Goal: Transaction & Acquisition: Book appointment/travel/reservation

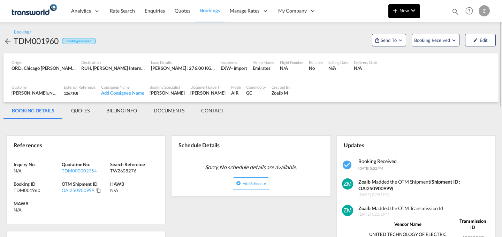
click at [410, 9] on md-icon "icon-chevron-down" at bounding box center [413, 10] width 8 height 8
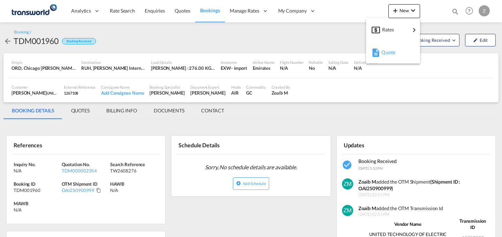
click at [394, 62] on button "Quote" at bounding box center [393, 52] width 54 height 23
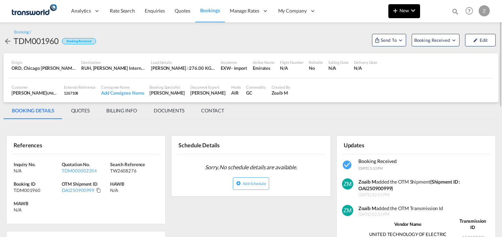
click at [411, 11] on md-icon "icon-chevron-down" at bounding box center [413, 10] width 8 height 8
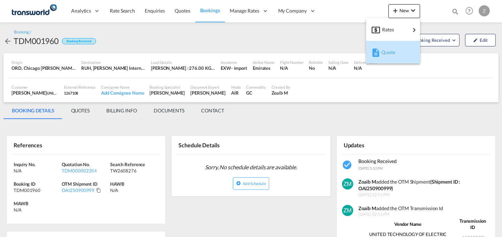
click at [381, 55] on span "Quote" at bounding box center [385, 52] width 8 height 14
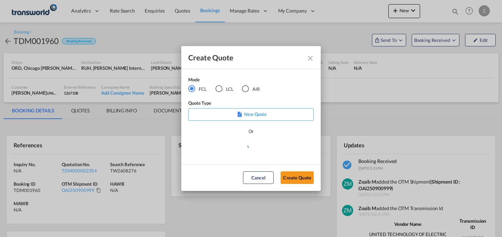
click at [251, 91] on md-radio-button "AIR" at bounding box center [251, 89] width 18 height 8
click at [294, 176] on button "Create Quote" at bounding box center [296, 177] width 33 height 13
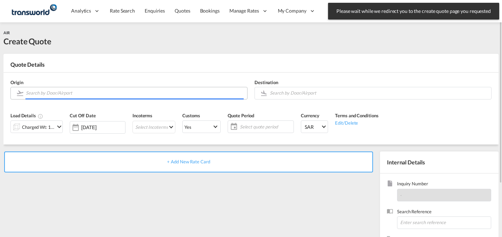
click at [155, 91] on input "Search by Door/Airport" at bounding box center [135, 93] width 218 height 12
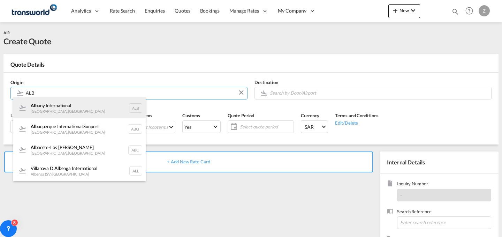
click at [106, 110] on div "Alb any International [GEOGRAPHIC_DATA] , [GEOGRAPHIC_DATA]" at bounding box center [79, 107] width 132 height 21
type input "Albany International, [GEOGRAPHIC_DATA], [GEOGRAPHIC_DATA]"
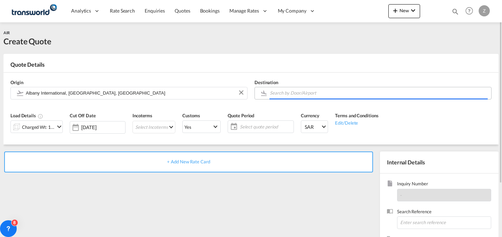
click at [282, 95] on body "Analytics Dashboard Reports Rate Search Enquiries Quotes Bookings" at bounding box center [251, 118] width 502 height 237
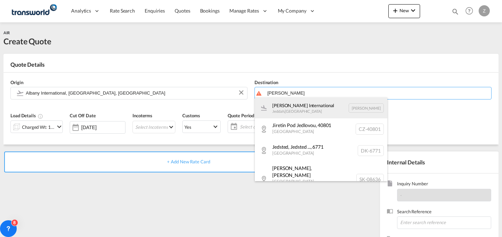
click at [290, 104] on div "[PERSON_NAME] International Jeddah , [GEOGRAPHIC_DATA] [PERSON_NAME]" at bounding box center [321, 107] width 132 height 21
type input "[PERSON_NAME] International, [PERSON_NAME], [PERSON_NAME]"
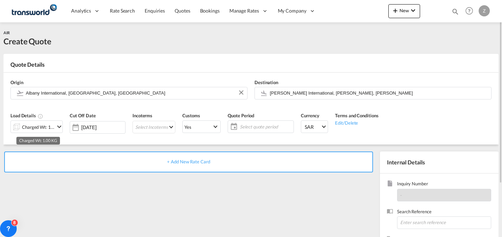
click at [51, 124] on div "Charged Wt: 1.00 KG" at bounding box center [38, 127] width 33 height 10
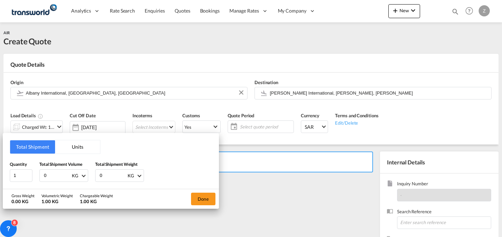
click at [110, 175] on input "0" at bounding box center [113, 175] width 28 height 12
type input "4.5"
click at [58, 172] on input "0" at bounding box center [57, 175] width 28 height 12
type input "4.50"
click at [201, 198] on button "Done" at bounding box center [203, 198] width 24 height 13
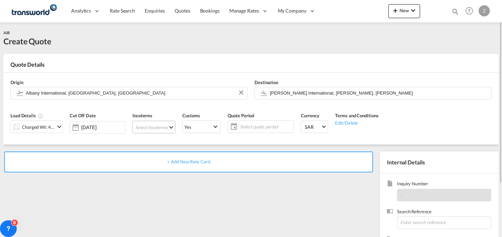
click at [168, 129] on md-select "Select Incoterms CPT - export Carrier Paid to DDP - export Delivery Duty Paid F…" at bounding box center [153, 127] width 43 height 13
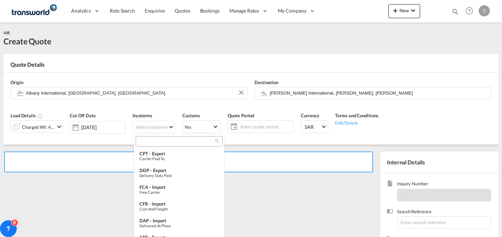
click at [180, 142] on input "search" at bounding box center [176, 141] width 77 height 6
type input "E"
type input "I"
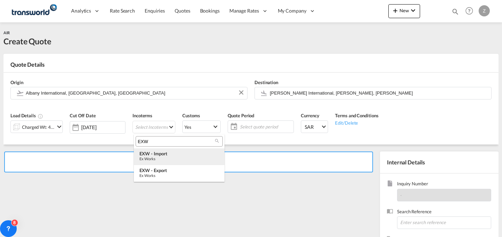
type input "EXW"
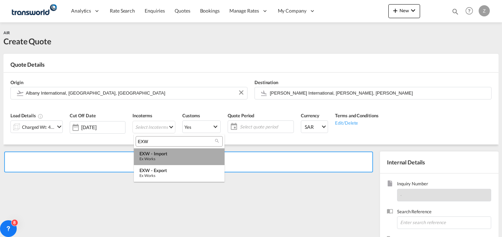
click at [169, 156] on div "Ex Works" at bounding box center [178, 158] width 79 height 5
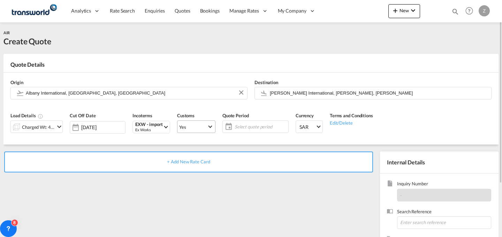
click at [200, 122] on md-select-value "Yes" at bounding box center [196, 127] width 38 height 10
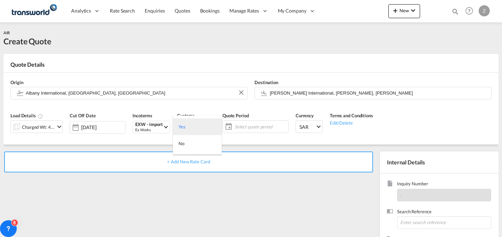
click at [202, 126] on md-option "Yes" at bounding box center [197, 126] width 49 height 17
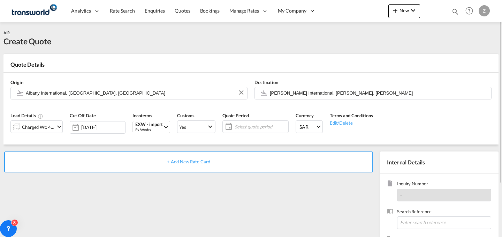
click at [254, 124] on span "Select quote period" at bounding box center [261, 126] width 52 height 6
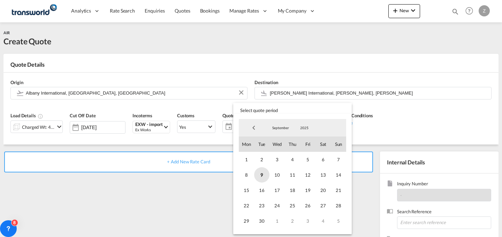
click at [257, 173] on span "9" at bounding box center [261, 174] width 15 height 15
click at [260, 222] on span "30" at bounding box center [261, 220] width 15 height 15
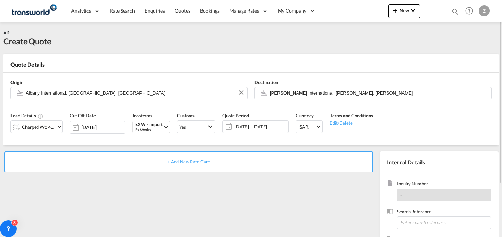
scroll to position [59, 0]
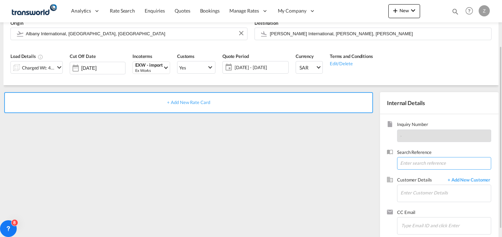
click at [424, 162] on input at bounding box center [444, 163] width 94 height 13
paste input "TW0809439"
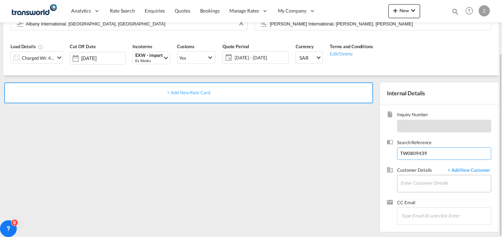
type input "TW0809439"
click at [419, 180] on input "Enter Customer Details" at bounding box center [445, 183] width 90 height 16
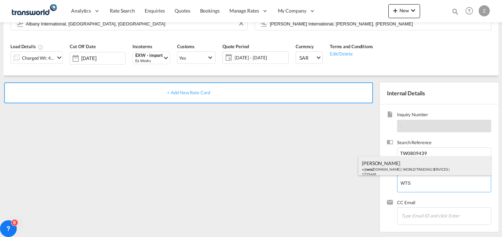
click at [416, 171] on div "[PERSON_NAME] n@ wts [DOMAIN_NAME] | WORLD TRADING SERVICES | 1735669" at bounding box center [424, 168] width 132 height 24
type input "WORLD TRADING SERVICES, [PERSON_NAME], n@[DOMAIN_NAME]"
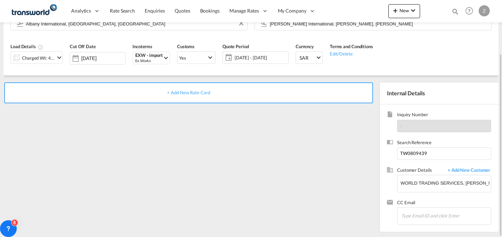
click at [247, 94] on div "+ Add New Rate Card" at bounding box center [188, 92] width 369 height 21
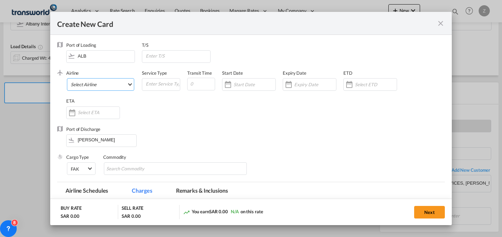
click at [122, 83] on md-select "Select Airline AIR EXPRESS S.A. (1166- / -) CMA CGM Air Cargo (1140-2C / -) DDW…" at bounding box center [100, 84] width 67 height 13
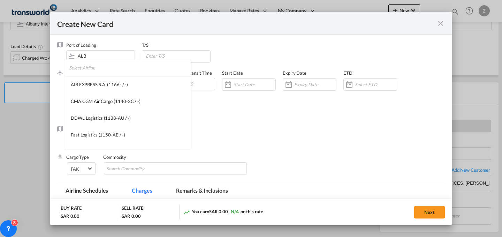
click at [135, 70] on input "search" at bounding box center [130, 67] width 122 height 17
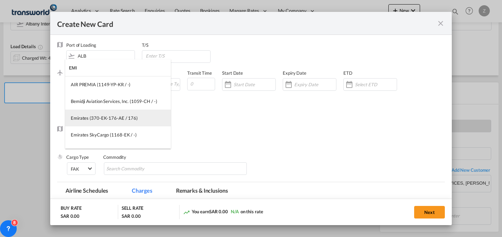
type input "EMI"
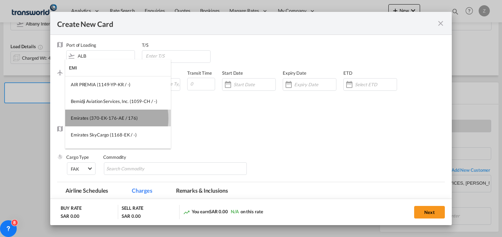
click at [109, 118] on div "Emirates (370-EK-176-AE / 176)" at bounding box center [104, 118] width 67 height 6
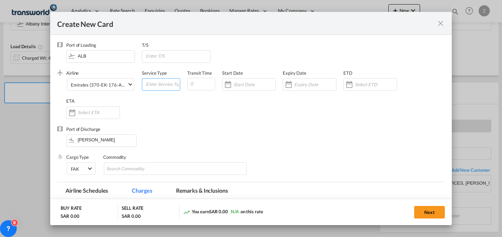
click at [153, 86] on input "Create New CardPort ..." at bounding box center [162, 83] width 35 height 10
type input "F"
type input "AIR"
type input "7"
click at [256, 85] on input "Create New CardPort ..." at bounding box center [254, 85] width 42 height 6
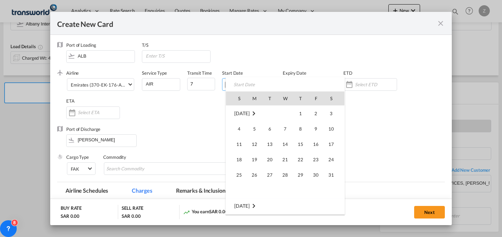
scroll to position [161405, 0]
click at [275, 144] on span "9" at bounding box center [269, 144] width 15 height 15
type input "[DATE]"
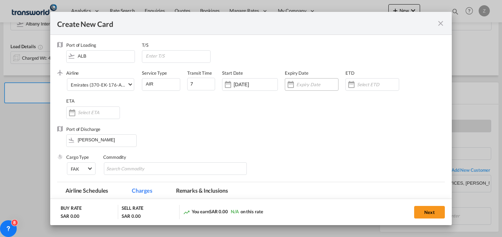
click at [314, 84] on input "Create New CardPort ..." at bounding box center [317, 85] width 42 height 6
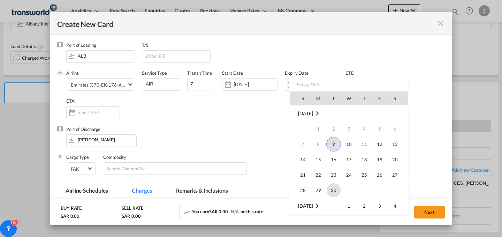
click at [340, 189] on span "30" at bounding box center [333, 190] width 14 height 14
type input "[DATE]"
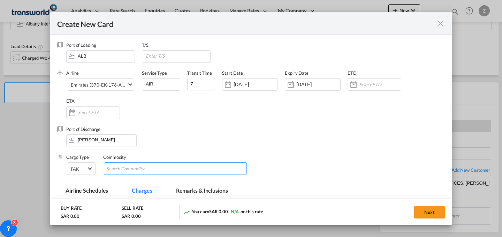
click at [147, 164] on input "Chips input." at bounding box center [138, 168] width 64 height 11
type input "GC"
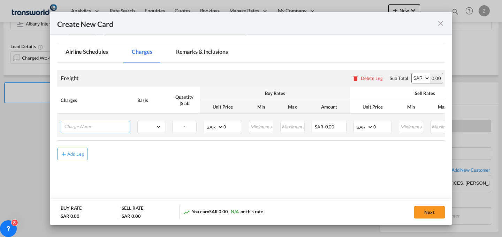
click at [95, 129] on input "Charge Name" at bounding box center [97, 126] width 66 height 10
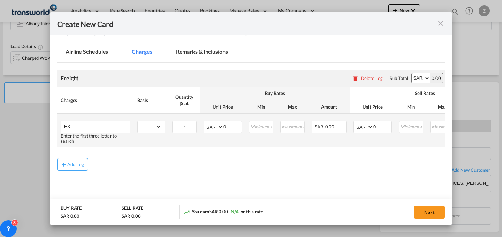
type input "E"
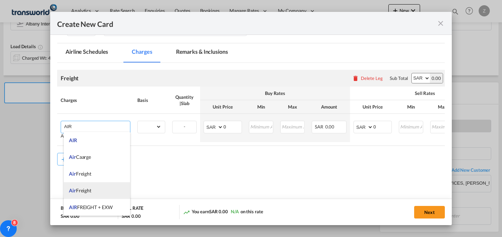
scroll to position [72, 0]
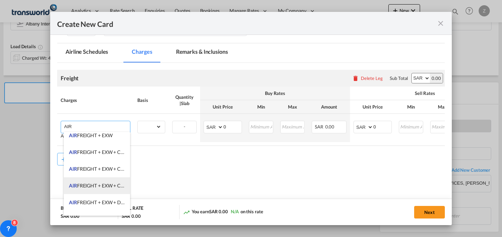
click at [114, 184] on span "AIR FREIGHT + EXW + CLERANCE AND DELIVERY" at bounding box center [123, 185] width 109 height 6
type input "AIR FREIGHT + EXW + CLERANCE AND DELIVERY"
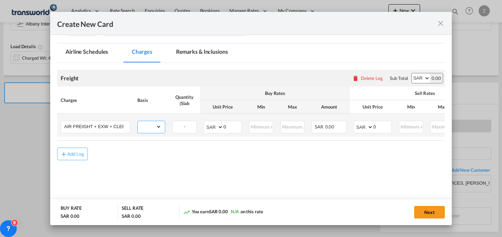
click at [161, 122] on select "gross_weight volumetric_weight per_shipment per_bl per_km % on air freight per_…" at bounding box center [150, 126] width 24 height 11
select select "per_shipment"
click at [138, 121] on select "gross_weight volumetric_weight per_shipment per_bl per_km % on air freight per_…" at bounding box center [150, 126] width 24 height 11
click at [420, 77] on select "AED AFN ALL AMD ANG AOA ARS AUD AWG AZN BAM BBD BDT BGN BHD BIF BMD BND BOB BRL…" at bounding box center [421, 78] width 18 height 10
click at [380, 123] on input "0" at bounding box center [382, 126] width 18 height 10
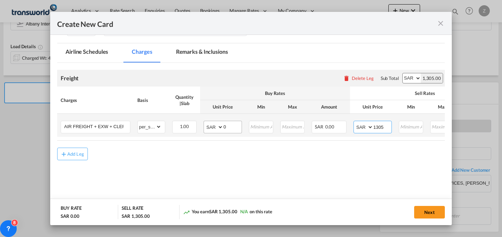
type input "1305"
click at [236, 126] on input "0" at bounding box center [232, 126] width 18 height 10
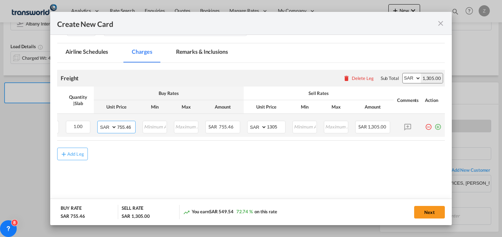
type input "755.46"
click at [435, 128] on md-icon "icon-plus-circle-outline green-400-fg" at bounding box center [437, 124] width 7 height 7
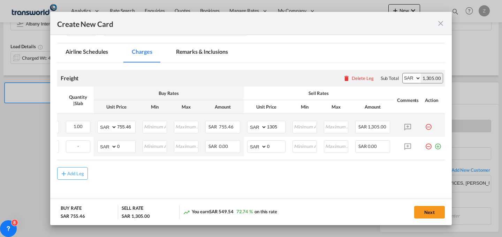
scroll to position [0, 0]
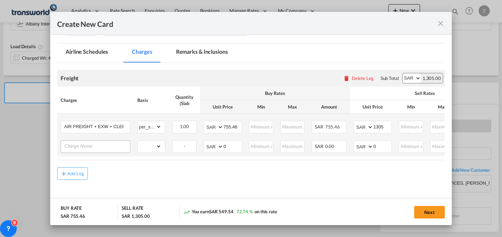
click at [105, 143] on input "Charge Name" at bounding box center [97, 145] width 66 height 10
type input "R"
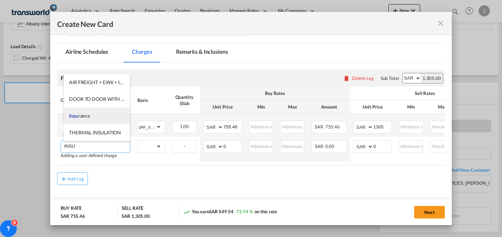
click at [97, 114] on li "[PERSON_NAME]" at bounding box center [97, 115] width 66 height 17
type input "Insurance"
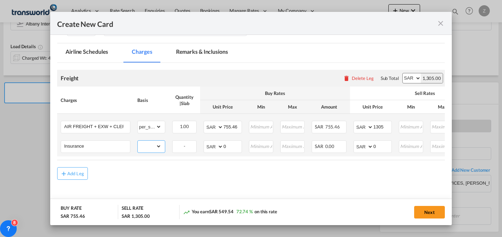
click at [152, 151] on select "gross_weight volumetric_weight per_shipment per_bl per_km % on air freight per_…" at bounding box center [150, 145] width 24 height 11
select select "per_shipment"
click at [138, 140] on select "gross_weight volumetric_weight per_shipment per_bl per_km % on air freight per_…" at bounding box center [150, 145] width 24 height 11
click at [232, 144] on input "0" at bounding box center [232, 145] width 18 height 10
click at [118, 126] on input "AIR FREIGHT + EXW + CLERANCE AND DELIVERY" at bounding box center [97, 126] width 66 height 10
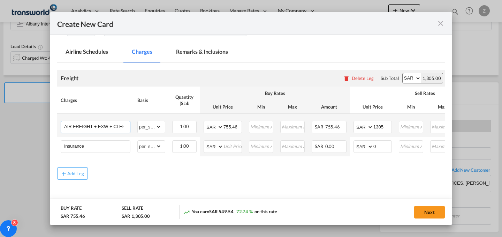
click at [122, 126] on input "AIR FREIGHT + EXW + CLERANCE AND DELIVERY" at bounding box center [97, 126] width 66 height 10
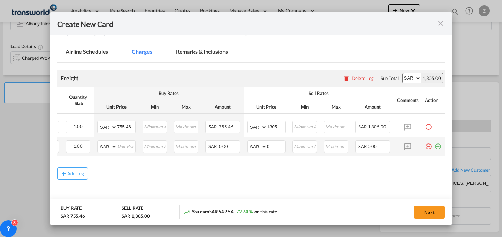
click at [437, 145] on td "Create New CardPort ..." at bounding box center [432, 147] width 23 height 20
click at [434, 147] on md-icon "icon-plus-circle-outline green-400-fg" at bounding box center [437, 143] width 7 height 7
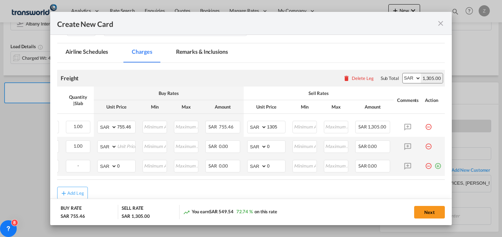
click at [425, 167] on md-icon "icon-minus-circle-outline red-400-fg pt-7" at bounding box center [428, 163] width 7 height 7
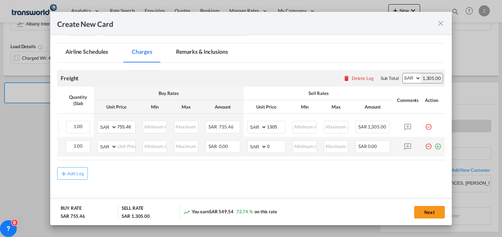
click at [425, 147] on md-icon "icon-minus-circle-outline red-400-fg pt-7" at bounding box center [428, 143] width 7 height 7
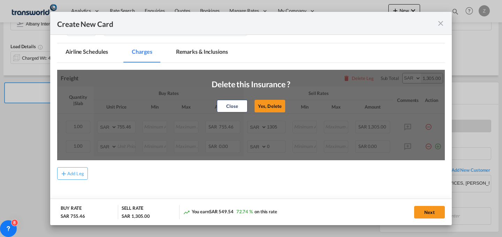
click at [264, 99] on div "Close Yes, Delete" at bounding box center [251, 106] width 79 height 17
click at [274, 103] on button "Yes, Delete" at bounding box center [269, 106] width 31 height 13
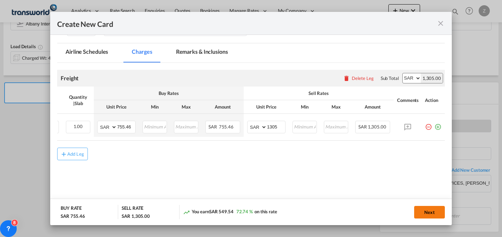
click at [430, 213] on button "Next" at bounding box center [429, 212] width 31 height 13
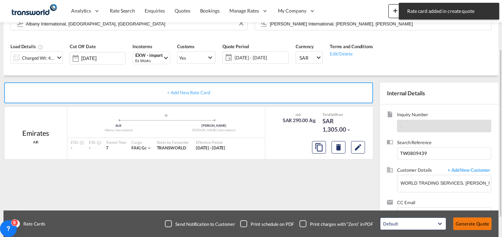
click at [468, 218] on button "Generate Quote" at bounding box center [472, 223] width 38 height 13
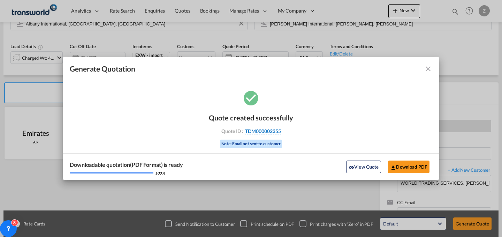
click at [260, 129] on span "TDM000002355" at bounding box center [263, 131] width 36 height 6
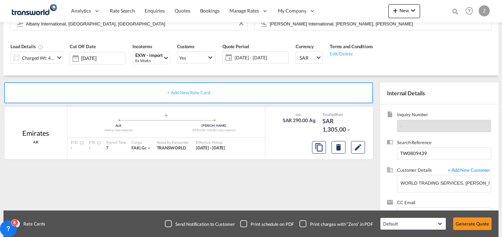
click at [260, 129] on div "Quote created successfully Quote ID : TDM000002355 Note: Email not sent to cust…" at bounding box center [251, 123] width 42 height 23
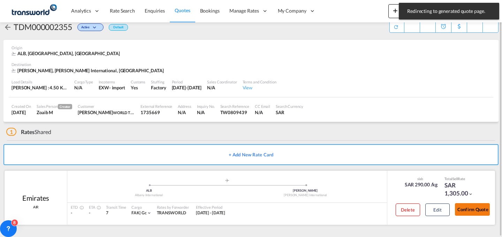
click at [470, 213] on button "Confirm Quote" at bounding box center [472, 209] width 35 height 13
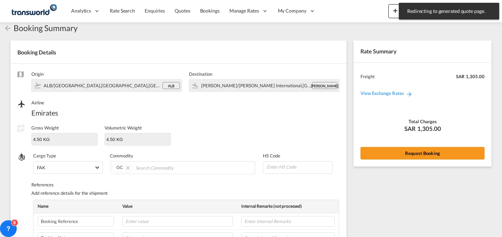
scroll to position [233, 0]
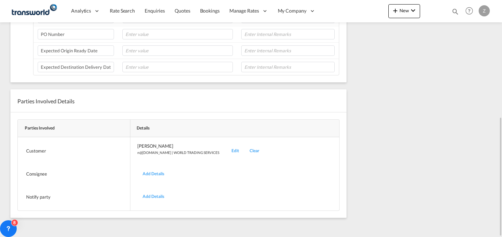
click at [226, 150] on div "Edit" at bounding box center [235, 151] width 18 height 16
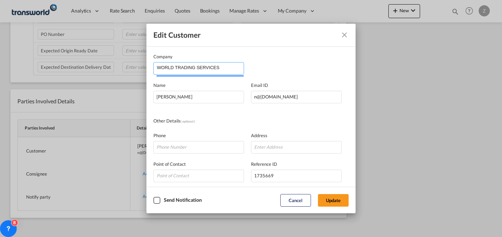
drag, startPoint x: 239, startPoint y: 70, endPoint x: 28, endPoint y: 64, distance: 210.9
click at [28, 64] on div "Edit Customer Company WORLD TRADING SERVICES Name [PERSON_NAME] Email ID [EMAIL…" at bounding box center [251, 118] width 502 height 237
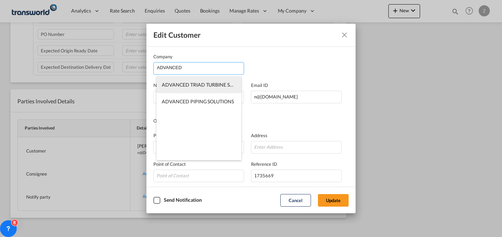
click at [178, 83] on span "ADVANCED TRIAD TURBINE SERVICES CO. LTD." at bounding box center [215, 85] width 107 height 6
type input "ADVANCED TRIAD TURBINE SERVICES CO. LTD."
type input "[PERSON_NAME][EMAIL_ADDRESS][DOMAIN_NAME]"
type input "0126629189"
type input "1360187"
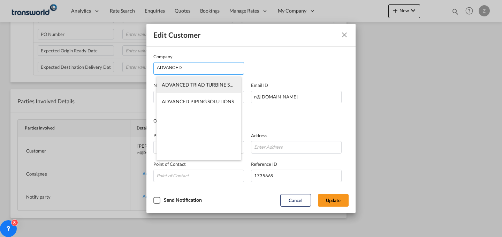
type input "23526"
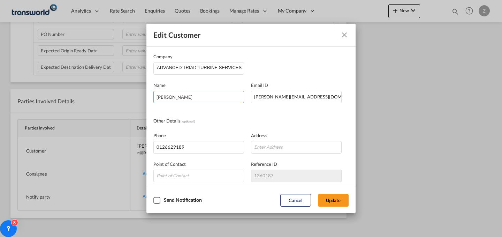
drag, startPoint x: 217, startPoint y: 97, endPoint x: 93, endPoint y: 91, distance: 124.2
click at [93, 91] on div "Edit Customer Company ADVANCED TRIAD TURBINE SERVICES CO. LTD. Name [PERSON_NAM…" at bounding box center [251, 118] width 502 height 237
type input "[PERSON_NAME]"
click at [332, 199] on button "Update" at bounding box center [333, 200] width 31 height 13
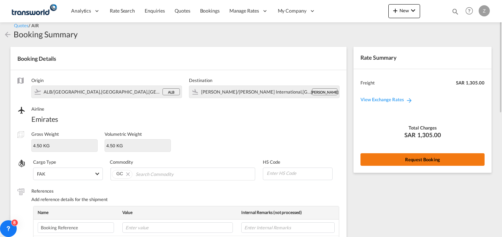
scroll to position [0, 0]
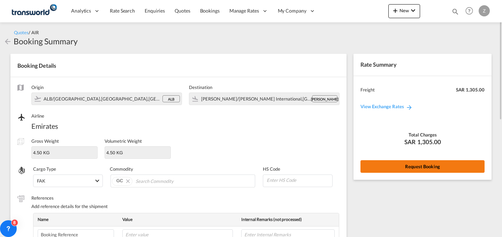
click at [403, 172] on button "Request Booking" at bounding box center [422, 166] width 124 height 13
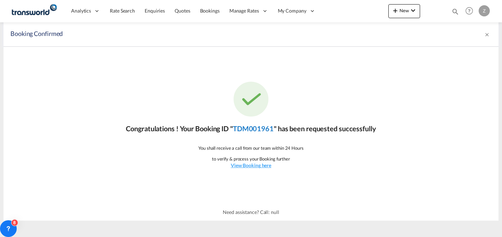
click at [259, 129] on link "TDM001961" at bounding box center [253, 128] width 41 height 8
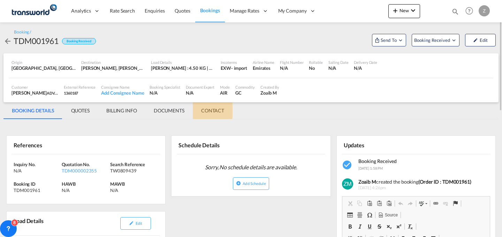
click at [209, 110] on md-tab-item "CONTACT" at bounding box center [213, 110] width 40 height 17
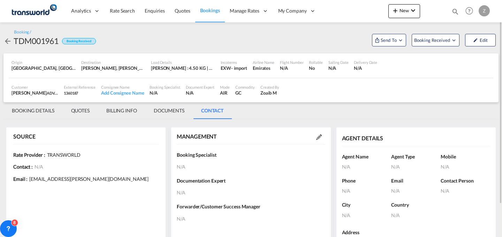
click at [320, 137] on md-icon at bounding box center [319, 137] width 6 height 6
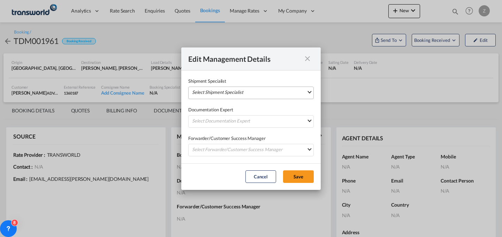
click at [254, 96] on md-select "Select Shipment Specialist [PERSON_NAME] W [PERSON_NAME][EMAIL_ADDRESS][PERSON_…" at bounding box center [250, 92] width 125 height 13
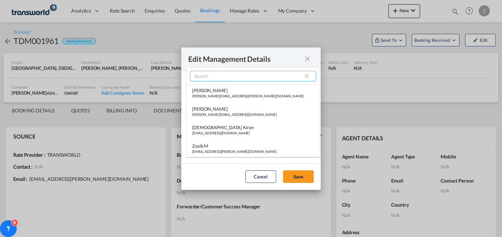
click at [241, 78] on input "search" at bounding box center [253, 76] width 126 height 10
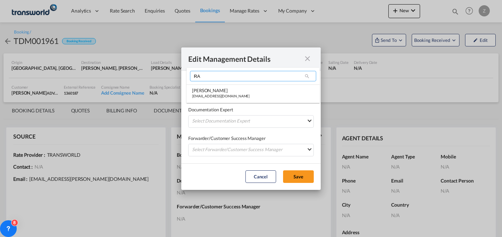
type input "R"
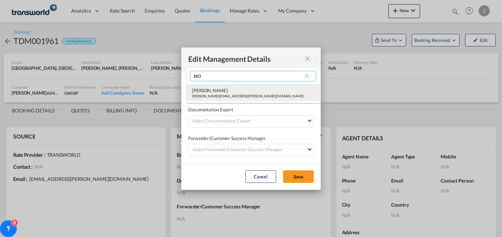
type input "MO"
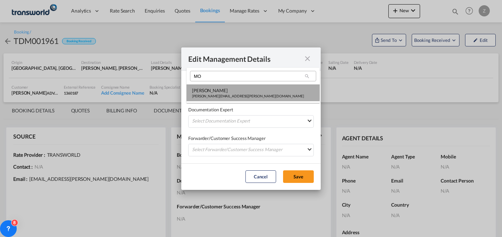
click at [225, 92] on div "[PERSON_NAME]" at bounding box center [248, 90] width 112 height 6
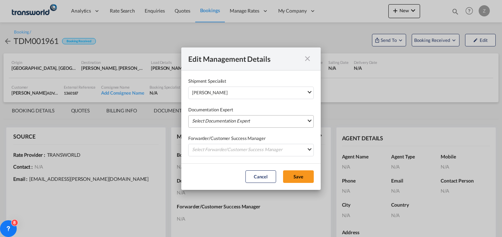
click at [209, 122] on md-select "Select Documentation Expert [PERSON_NAME] W [PERSON_NAME][EMAIL_ADDRESS][PERSON…" at bounding box center [250, 121] width 125 height 13
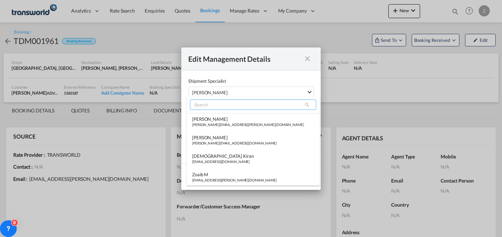
click at [222, 105] on input "search" at bounding box center [253, 104] width 126 height 10
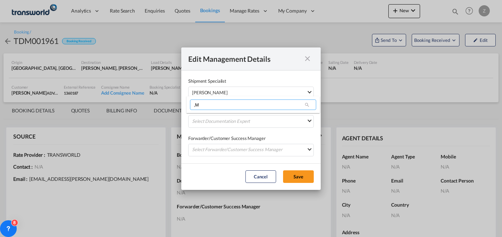
type input ","
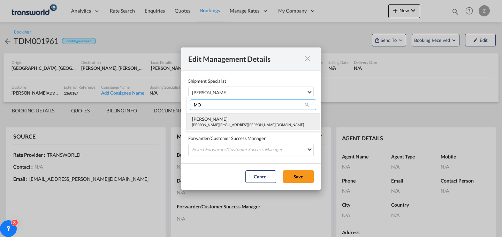
type input "MO"
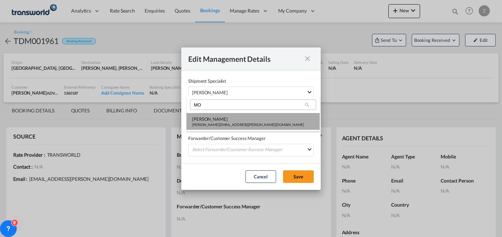
click at [213, 118] on div "[PERSON_NAME]" at bounding box center [248, 119] width 112 height 6
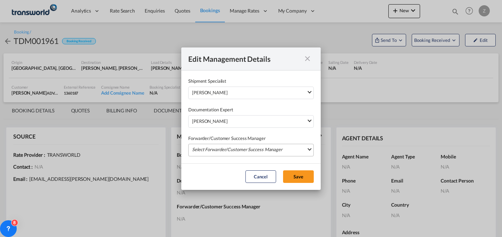
click at [210, 146] on md-select "Select Forwarder/Customer Success Manager [PERSON_NAME] [PERSON_NAME][EMAIL_ADD…" at bounding box center [250, 150] width 125 height 13
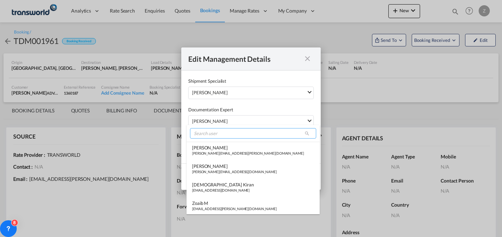
click at [221, 131] on input "search" at bounding box center [253, 133] width 126 height 10
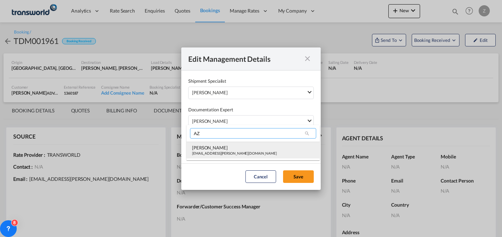
type input "AZ"
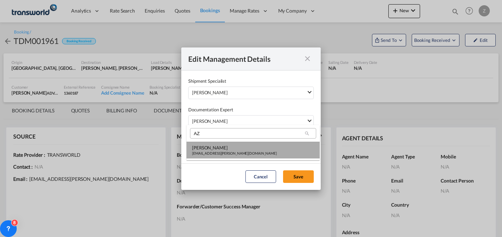
click at [215, 151] on div "[EMAIL_ADDRESS][PERSON_NAME][DOMAIN_NAME]" at bounding box center [234, 153] width 85 height 5
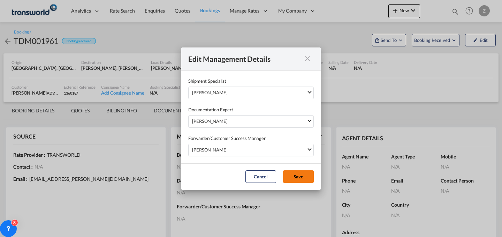
click at [299, 181] on button "Save" at bounding box center [298, 176] width 31 height 13
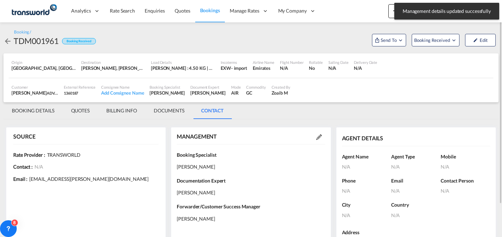
click at [29, 115] on md-tab-item "BOOKING DETAILS" at bounding box center [32, 110] width 59 height 17
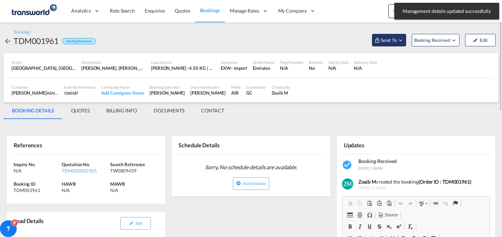
click at [389, 41] on span "Send To" at bounding box center [388, 40] width 17 height 7
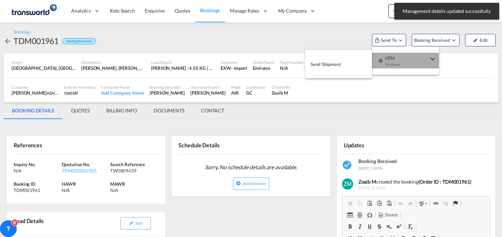
click at [393, 65] on div "Yet to sync" at bounding box center [406, 66] width 43 height 15
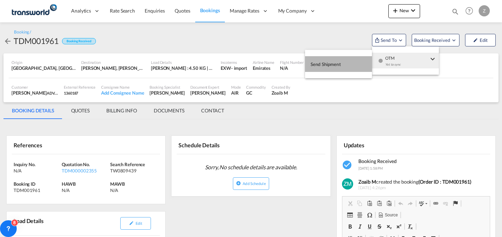
click at [344, 63] on button "Send Shipment" at bounding box center [338, 64] width 67 height 16
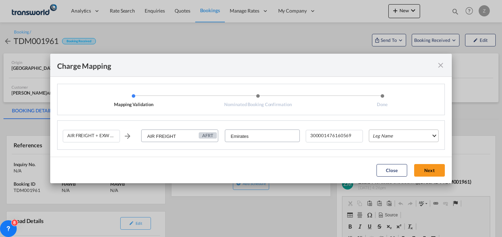
click at [388, 134] on md-select "Leg Name HANDLING ORIGIN HANDLING DESTINATION OTHERS TL PICK UP CUSTOMS ORIGIN …" at bounding box center [404, 135] width 70 height 13
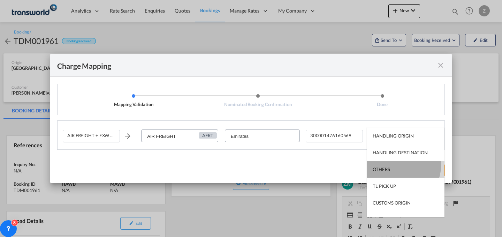
click at [394, 164] on md-option "OTHERS" at bounding box center [405, 169] width 77 height 17
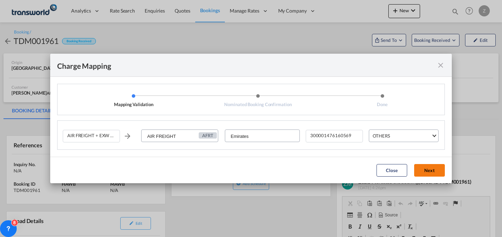
click at [430, 175] on button "Next" at bounding box center [429, 170] width 31 height 13
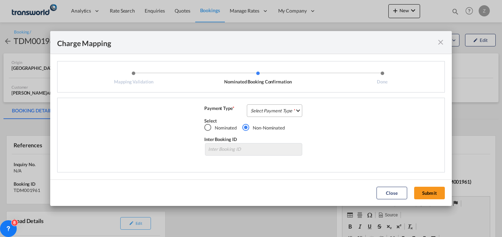
click at [291, 108] on md-select "Select Payment Type COLLECT PREPAID" at bounding box center [274, 110] width 55 height 13
click at [272, 109] on md-option "COLLECT" at bounding box center [277, 110] width 62 height 17
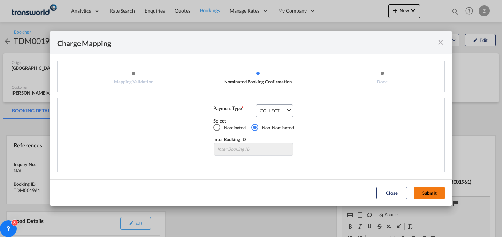
click at [426, 194] on button "Submit" at bounding box center [429, 192] width 31 height 13
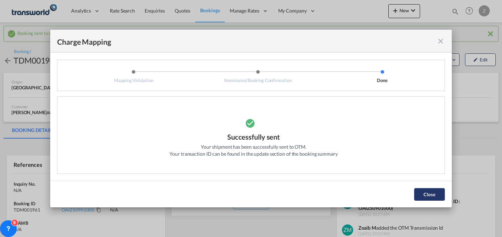
click at [430, 195] on button "Close" at bounding box center [429, 194] width 31 height 13
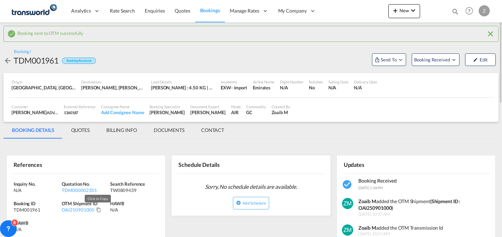
click at [98, 208] on md-icon "Click to Copy" at bounding box center [98, 209] width 5 height 5
click at [408, 11] on span "New" at bounding box center [404, 11] width 26 height 6
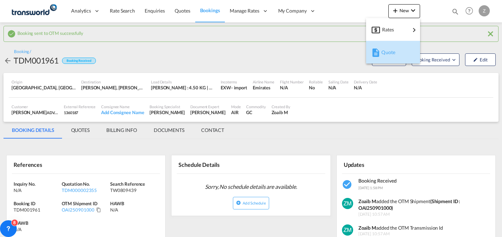
click at [389, 45] on span "Quote" at bounding box center [385, 52] width 8 height 14
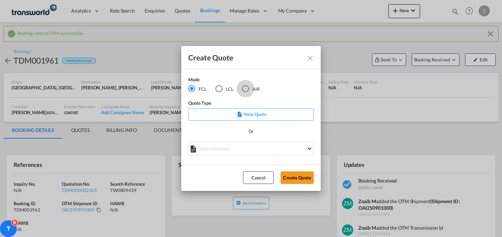
click at [245, 90] on div "AIR" at bounding box center [245, 88] width 7 height 7
click at [293, 177] on button "Create Quote" at bounding box center [296, 177] width 33 height 13
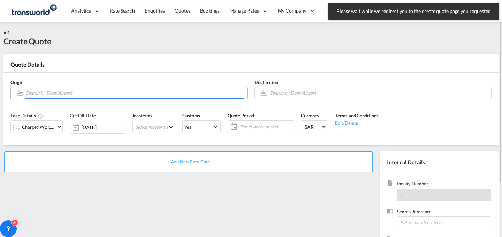
click at [180, 94] on input "Search by Door/Airport" at bounding box center [135, 93] width 218 height 12
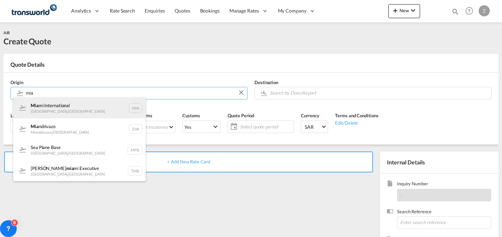
click at [116, 102] on div "Mia mi International [GEOGRAPHIC_DATA] , [GEOGRAPHIC_DATA] MIA" at bounding box center [79, 107] width 132 height 21
type input "Miami International, [GEOGRAPHIC_DATA], [GEOGRAPHIC_DATA]"
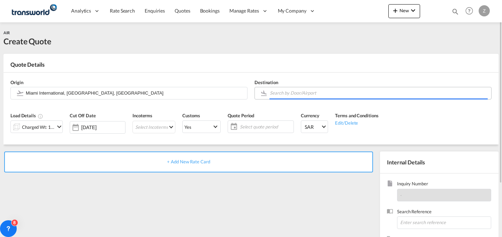
click at [334, 92] on input "Search by Door/Airport" at bounding box center [379, 93] width 218 height 12
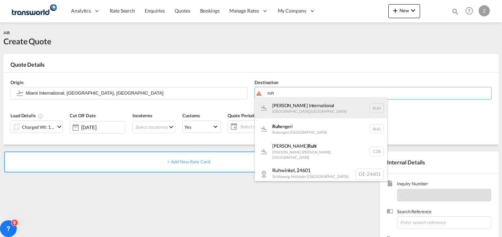
click at [298, 102] on div "[PERSON_NAME] International [GEOGRAPHIC_DATA] , [GEOGRAPHIC_DATA] RUH" at bounding box center [321, 107] width 132 height 21
type input "[PERSON_NAME] International, [GEOGRAPHIC_DATA], RUH"
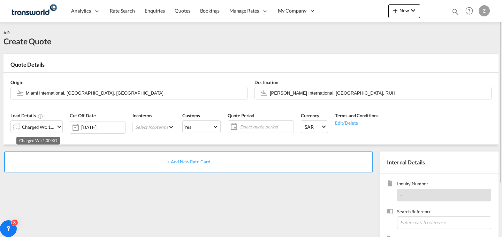
click at [46, 123] on div "Charged Wt: 1.00 KG" at bounding box center [38, 127] width 33 height 10
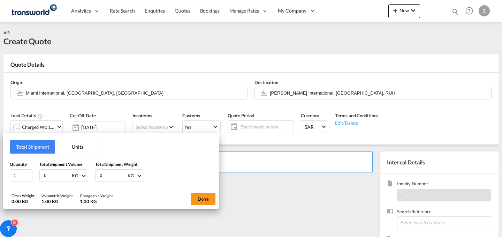
click at [106, 172] on input "0" at bounding box center [113, 175] width 28 height 12
type input "33"
click at [54, 176] on input "0" at bounding box center [57, 175] width 28 height 12
type input "33"
click at [194, 199] on button "Done" at bounding box center [203, 198] width 24 height 13
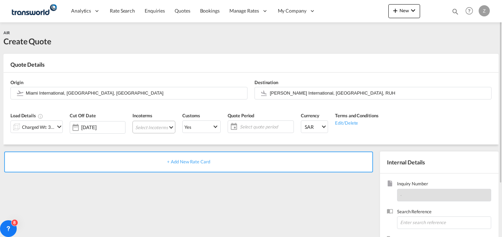
click at [160, 129] on md-select "Select Incoterms CPT - export Carrier Paid to DDP - export Delivery Duty Paid F…" at bounding box center [153, 127] width 43 height 13
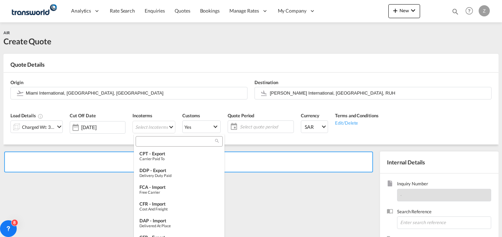
click at [176, 140] on input "search" at bounding box center [176, 141] width 77 height 6
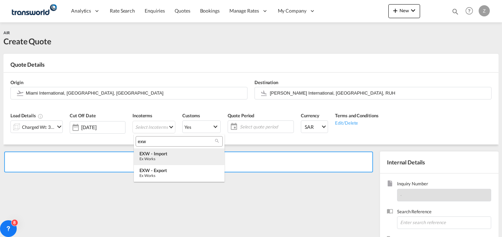
type input "exw"
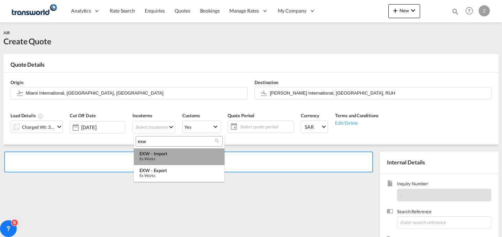
click at [184, 156] on div "Ex Works" at bounding box center [178, 158] width 79 height 5
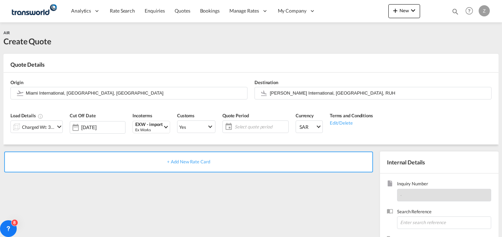
type md-option "[object Object]"
click at [199, 127] on span "Yes" at bounding box center [193, 127] width 28 height 6
click at [211, 140] on md-option "No" at bounding box center [197, 143] width 49 height 17
click at [209, 126] on span "Select Customs: Yes" at bounding box center [210, 126] width 4 height 4
click at [206, 137] on md-option "No" at bounding box center [197, 143] width 49 height 17
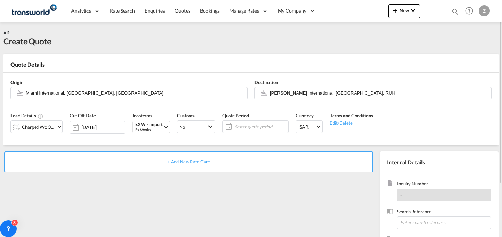
click at [261, 128] on span "Select quote period" at bounding box center [261, 126] width 52 height 6
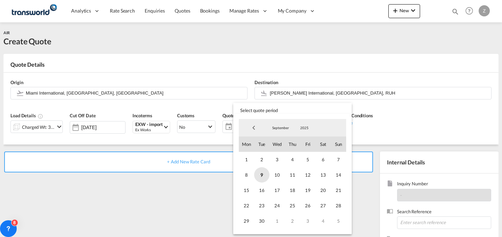
click at [266, 173] on span "9" at bounding box center [261, 174] width 15 height 15
click at [261, 219] on span "30" at bounding box center [261, 220] width 15 height 15
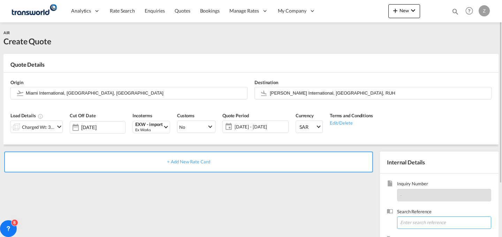
click at [436, 218] on input at bounding box center [444, 222] width 94 height 13
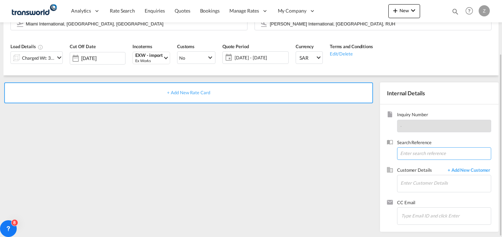
paste input "TW0409402"
type input "TW0409402"
click at [421, 182] on input "Enter Customer Details" at bounding box center [445, 183] width 90 height 16
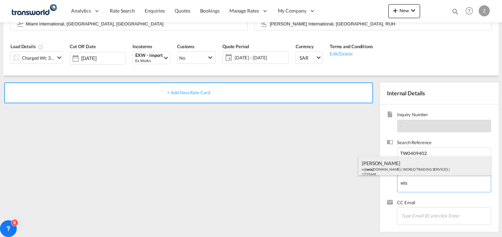
click at [409, 162] on div "[PERSON_NAME] n@ wts [DOMAIN_NAME] | WORLD TRADING SERVICES | 1735669" at bounding box center [424, 168] width 132 height 24
type input "WORLD TRADING SERVICES, [PERSON_NAME], n@[DOMAIN_NAME]"
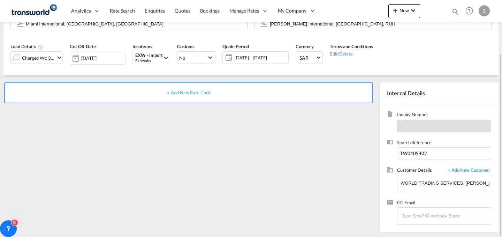
click at [319, 94] on div "+ Add New Rate Card" at bounding box center [188, 92] width 369 height 21
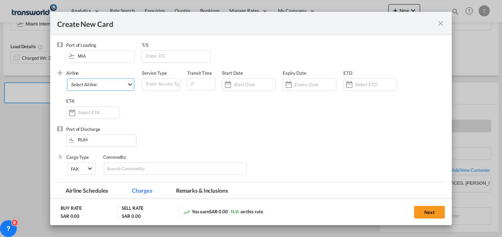
click at [125, 83] on md-select "Select Airline AIR EXPRESS S.A. (1166- / -) CMA CGM Air Cargo (1140-2C / -) DDW…" at bounding box center [100, 84] width 67 height 13
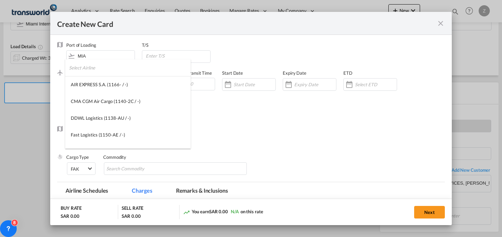
click at [113, 70] on input "search" at bounding box center [130, 67] width 122 height 17
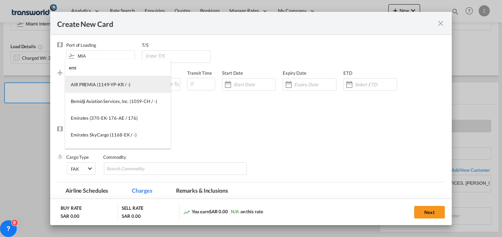
type input "emi"
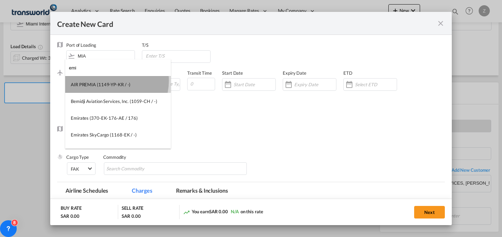
click at [112, 80] on md-option "AIR PREMIA (1149-YP-KR / -)" at bounding box center [118, 84] width 106 height 17
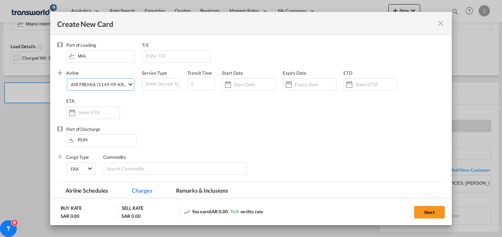
click at [118, 81] on span "AIR PREMIA (1149-YP-KR / -)" at bounding box center [99, 84] width 56 height 6
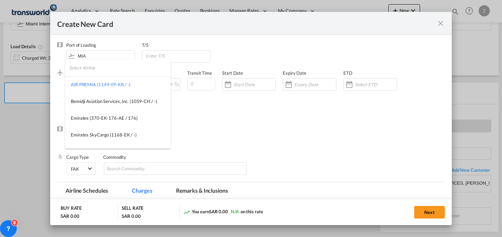
type md-option "1149-YP-KR"
type md-option "370-EK-176-AE"
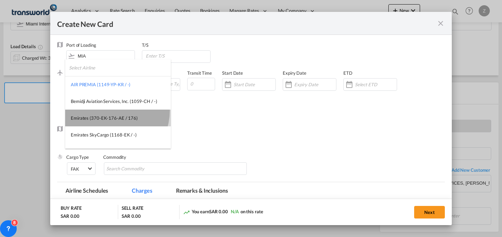
click at [107, 110] on md-option "Emirates (370-EK-176-AE / 176)" at bounding box center [118, 117] width 106 height 17
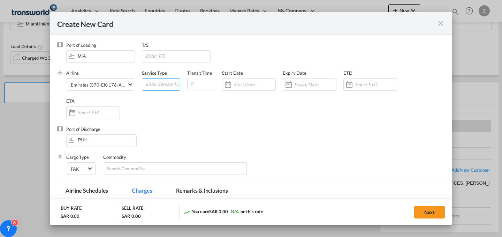
click at [157, 80] on input "Create New Card ..." at bounding box center [162, 83] width 35 height 10
type input "AIR"
type input "5"
click at [257, 86] on input "Create New Card ..." at bounding box center [254, 85] width 42 height 6
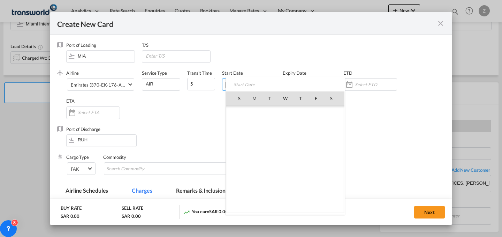
scroll to position [161405, 0]
click at [272, 144] on span "9" at bounding box center [269, 144] width 15 height 15
type input "[DATE]"
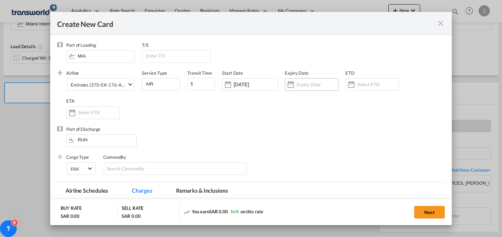
click at [307, 87] on input "Create New Card ..." at bounding box center [317, 85] width 42 height 6
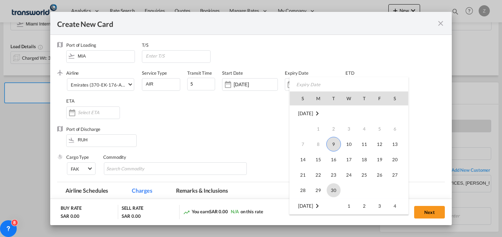
click at [335, 186] on span "30" at bounding box center [333, 190] width 14 height 14
type input "[DATE]"
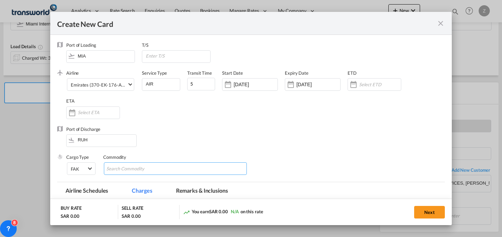
click at [154, 168] on input "Chips input." at bounding box center [138, 168] width 64 height 11
type input "GC"
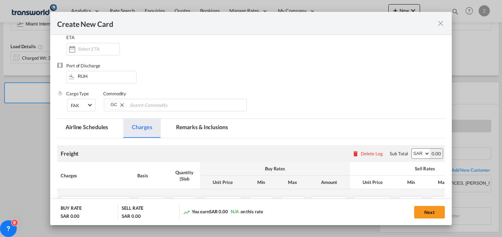
scroll to position [95, 0]
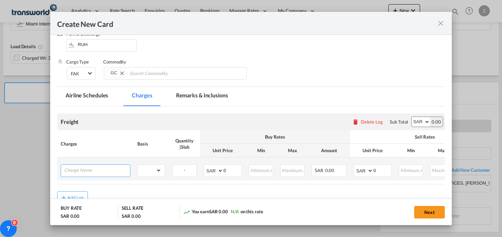
click at [108, 170] on input "Charge Name" at bounding box center [97, 169] width 66 height 10
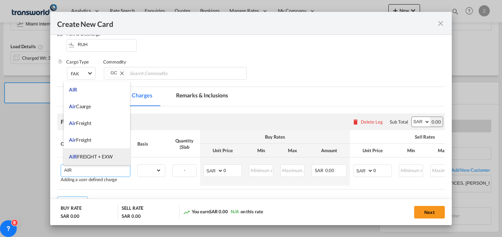
click at [105, 152] on li "AIR FREIGHT + EXW" at bounding box center [97, 156] width 66 height 17
type input "AIR FREIGHT + EXW"
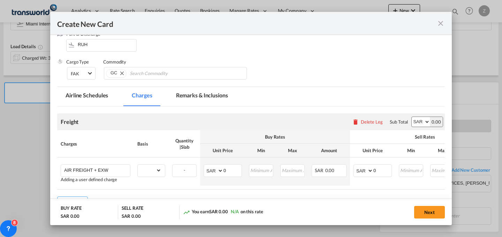
click at [414, 123] on select "AED AFN ALL AMD ANG AOA ARS AUD AWG AZN BAM BBD BDT BGN BHD BIF BMD BND BOB BRL…" at bounding box center [421, 122] width 18 height 10
select select "string:USD"
click at [412, 117] on select "AED AFN ALL AMD ANG AOA ARS AUD AWG AZN BAM BBD BDT BGN BHD BIF BMD BND BOB BRL…" at bounding box center [421, 122] width 18 height 10
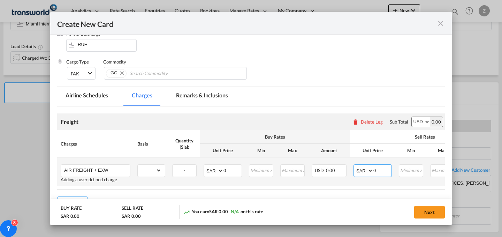
click at [366, 173] on select "AED AFN ALL AMD ANG AOA ARS AUD AWG AZN BAM BBD BDT BGN BHD BIF BMD BND BOB BRL…" at bounding box center [364, 171] width 18 height 10
select select "string:USD"
click at [355, 166] on select "AED AFN ALL AMD ANG AOA ARS AUD AWG AZN BAM BBD BDT BGN BHD BIF BMD BND BOB BRL…" at bounding box center [364, 171] width 18 height 10
click at [211, 169] on select "AED AFN ALL AMD ANG AOA ARS AUD AWG AZN BAM BBD BDT BGN BHD BIF BMD BND BOB BRL…" at bounding box center [214, 171] width 18 height 10
select select "string:USD"
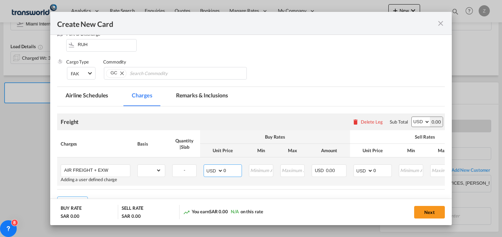
click at [205, 166] on select "AED AFN ALL AMD ANG AOA ARS AUD AWG AZN BAM BBD BDT BGN BHD BIF BMD BND BOB BRL…" at bounding box center [214, 171] width 18 height 10
click at [152, 172] on select "gross_weight volumetric_weight per_shipment per_bl per_km % on air freight per_…" at bounding box center [150, 169] width 24 height 11
select select "per_shipment"
click at [138, 164] on select "gross_weight volumetric_weight per_shipment per_bl per_km % on air freight per_…" at bounding box center [150, 169] width 24 height 11
click at [266, 170] on input "Create New Card ..." at bounding box center [260, 169] width 23 height 10
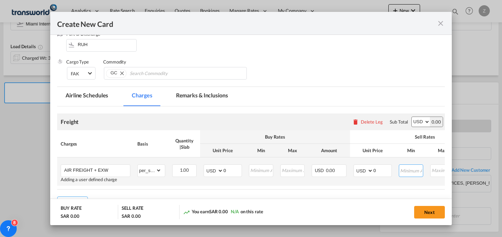
click at [405, 170] on input "Create New Card ..." at bounding box center [410, 169] width 23 height 10
click at [381, 170] on input "0" at bounding box center [382, 169] width 18 height 10
type input "1115"
click at [234, 170] on input "0" at bounding box center [232, 169] width 18 height 10
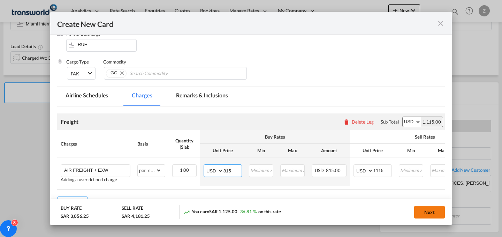
type input "815"
click at [419, 212] on button "Next" at bounding box center [429, 212] width 31 height 13
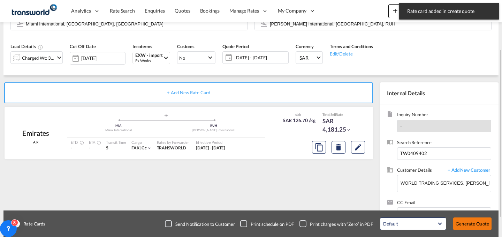
click at [466, 223] on button "Generate Quote" at bounding box center [472, 223] width 38 height 13
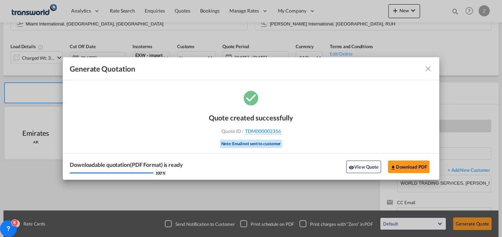
click at [261, 128] on div "Quote created successfully Quote ID : TDM000002356 Note: Email not sent to cust…" at bounding box center [251, 129] width 84 height 47
click at [262, 128] on span "TDM000002356" at bounding box center [263, 131] width 36 height 6
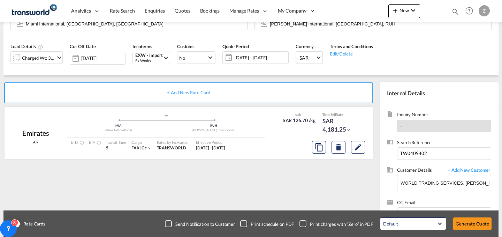
click at [262, 128] on div "Quote created successfully Quote ID : TDM000002356 Note: Email not sent to cust…" at bounding box center [251, 123] width 42 height 23
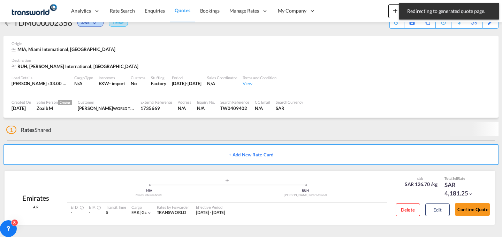
scroll to position [17, 0]
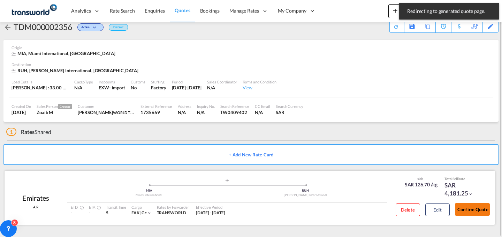
click at [461, 209] on button "Confirm Quote" at bounding box center [472, 209] width 35 height 13
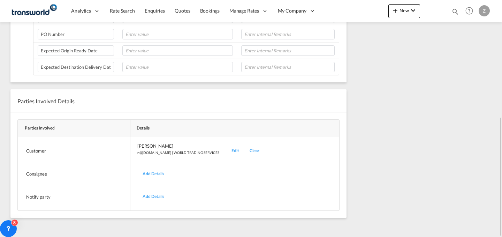
click at [226, 149] on div "Edit" at bounding box center [235, 151] width 18 height 16
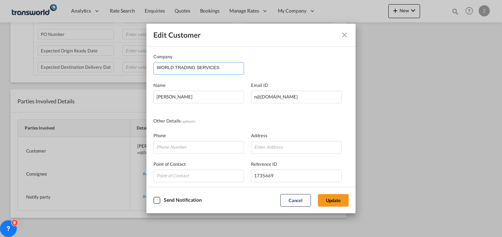
click at [223, 73] on md-autocomplete-wrap "WORLD TRADING SERVICES" at bounding box center [199, 69] width 87 height 14
drag, startPoint x: 230, startPoint y: 68, endPoint x: 58, endPoint y: 57, distance: 172.4
click at [65, 57] on div "Edit Customer Company WORLD TRADING SERVICES Name [PERSON_NAME] Email ID [EMAIL…" at bounding box center [251, 118] width 502 height 237
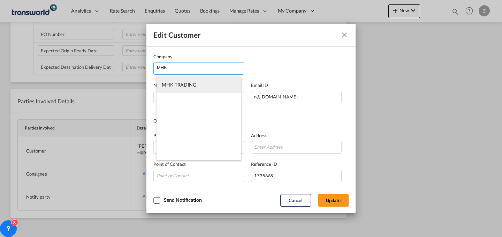
click at [192, 87] on span "MHK TRADING" at bounding box center [179, 85] width 34 height 6
type input "MHK TRADING"
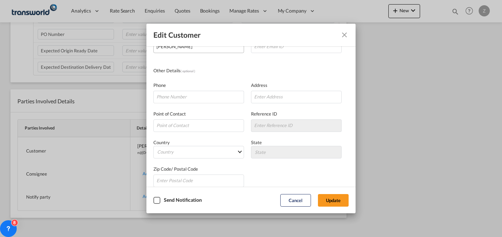
scroll to position [0, 0]
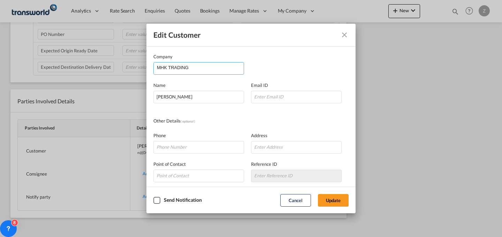
drag, startPoint x: 212, startPoint y: 70, endPoint x: 43, endPoint y: 58, distance: 168.7
click at [43, 58] on div "Edit Customer Company MHK TRADING Name [PERSON_NAME] Email ID Other Details ( o…" at bounding box center [251, 118] width 502 height 237
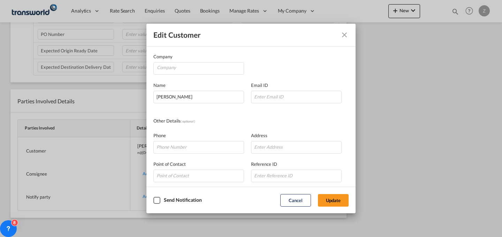
click at [342, 31] on md-icon "Close dialog" at bounding box center [344, 35] width 8 height 8
